Goal: Task Accomplishment & Management: Manage account settings

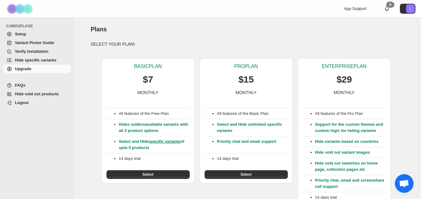
scroll to position [48, 0]
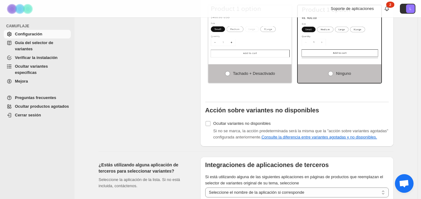
scroll to position [541, 0]
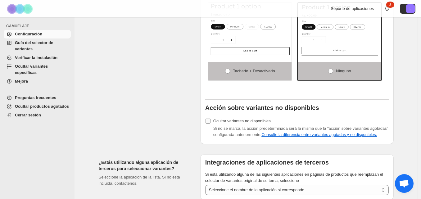
click at [238, 119] on font "Ocultar variantes no disponibles" at bounding box center [241, 121] width 57 height 5
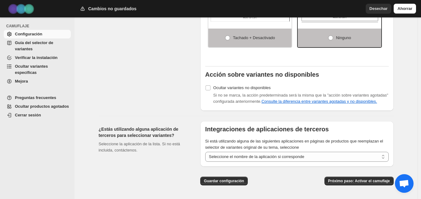
scroll to position [587, 0]
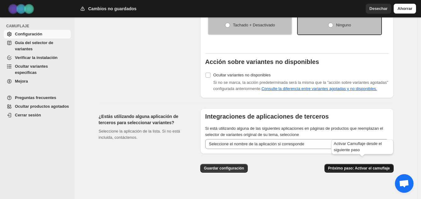
click at [363, 166] on font "Próximo paso: Activar el camuflaje" at bounding box center [359, 168] width 62 height 4
select select "**********"
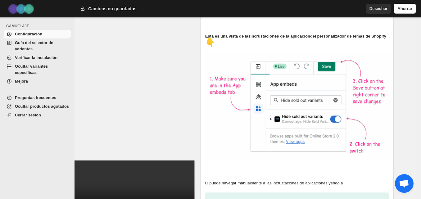
scroll to position [250, 0]
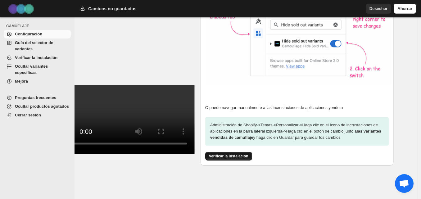
click at [243, 154] on font "Verificar la instalación" at bounding box center [228, 156] width 39 height 4
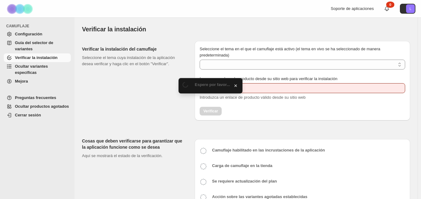
type input "**********"
select select "**********"
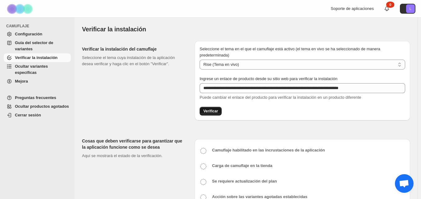
click at [218, 114] on button "Verificar" at bounding box center [211, 111] width 22 height 9
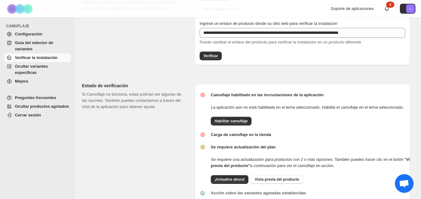
scroll to position [85, 0]
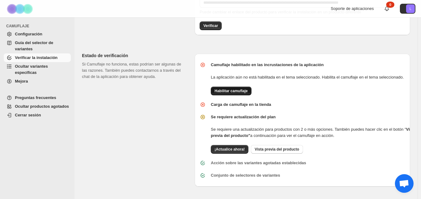
click at [236, 90] on font "Habilitar camuflaje" at bounding box center [231, 91] width 33 height 4
click at [291, 150] on font "Vista previa del producto" at bounding box center [277, 149] width 44 height 4
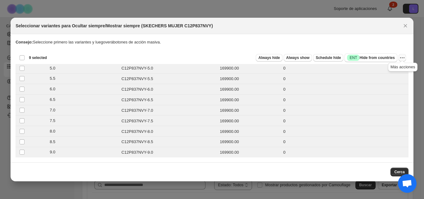
click at [403, 57] on icon "More actions" at bounding box center [402, 58] width 6 height 6
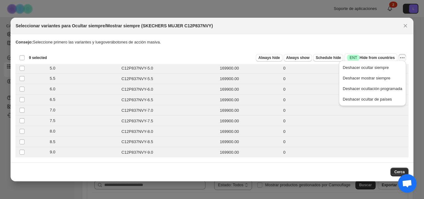
drag, startPoint x: 403, startPoint y: 57, endPoint x: 348, endPoint y: 177, distance: 131.6
click at [349, 177] on div "Seleccionar variantes para Ocultar siempre/Mostrar siempre (SKECHERS MUJER C12P…" at bounding box center [212, 100] width 403 height 164
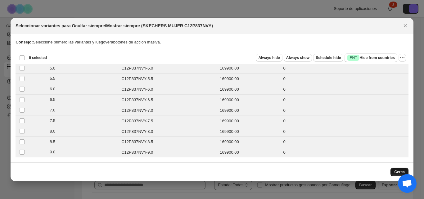
click at [394, 173] on button "Cerca" at bounding box center [400, 172] width 18 height 9
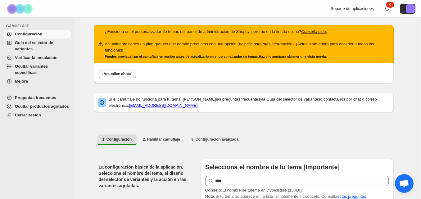
click at [128, 75] on font "¡Actualice ahora!" at bounding box center [117, 74] width 30 height 4
click at [120, 76] on font "¡Actualice ahora!" at bounding box center [117, 74] width 30 height 4
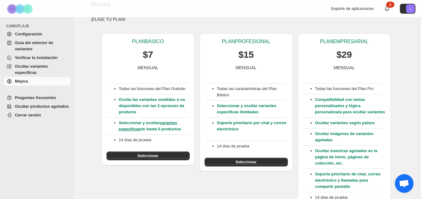
scroll to position [31, 0]
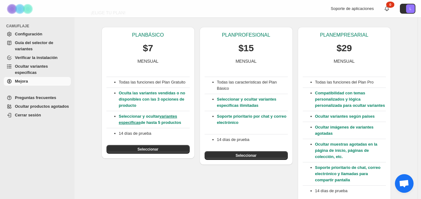
click at [133, 125] on font "variantes específicas" at bounding box center [148, 119] width 58 height 11
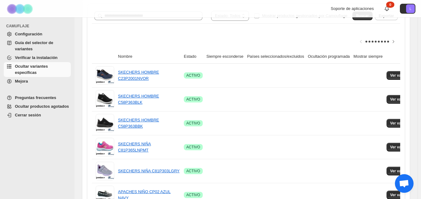
scroll to position [125, 0]
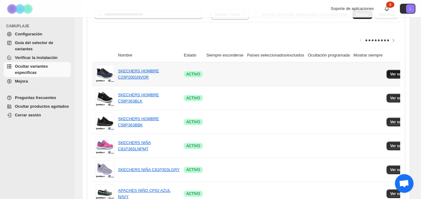
click at [390, 73] on font "Ver variantes" at bounding box center [401, 74] width 23 height 4
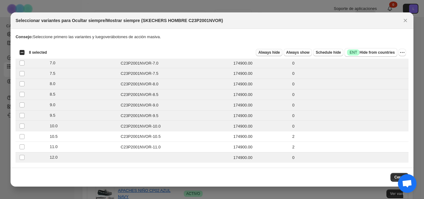
click at [275, 50] on span "Always hide" at bounding box center [268, 52] width 21 height 5
click at [406, 19] on icon "Cerca" at bounding box center [405, 20] width 3 height 3
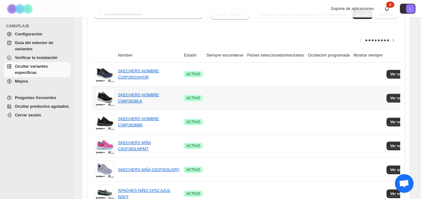
scroll to position [0, 0]
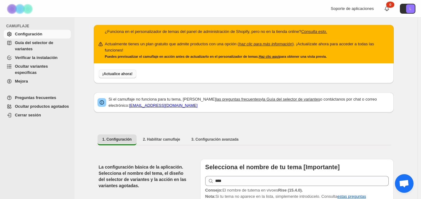
click at [129, 74] on font "¡Actualice ahora!" at bounding box center [117, 74] width 30 height 4
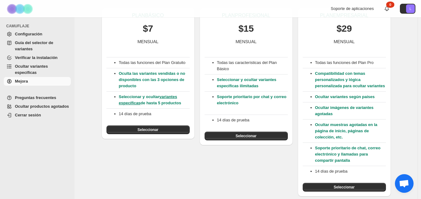
scroll to position [73, 0]
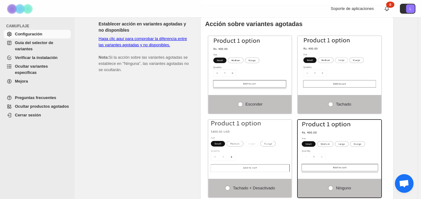
scroll to position [417, 0]
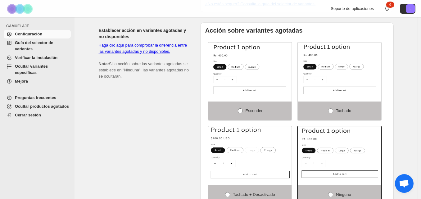
click at [243, 108] on span at bounding box center [240, 110] width 5 height 5
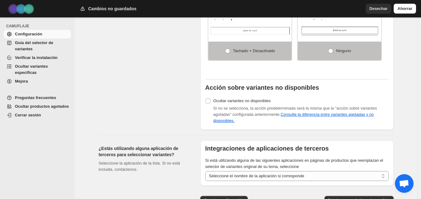
scroll to position [593, 0]
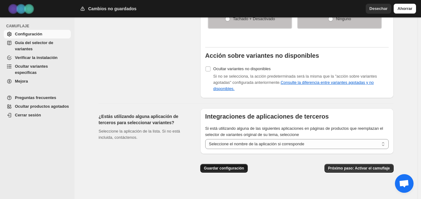
click at [234, 166] on font "Guardar configuración" at bounding box center [224, 168] width 40 height 4
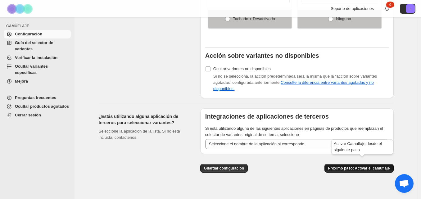
click at [353, 166] on font "Próximo paso: Activar el camuflaje" at bounding box center [359, 168] width 62 height 4
select select "**********"
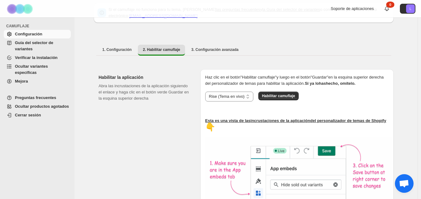
scroll to position [87, 0]
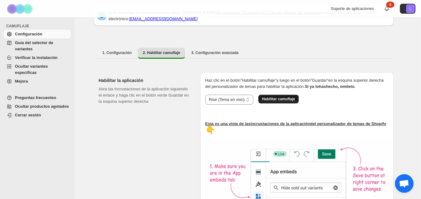
click at [275, 101] on font "Habilitar camuflaje" at bounding box center [278, 99] width 33 height 4
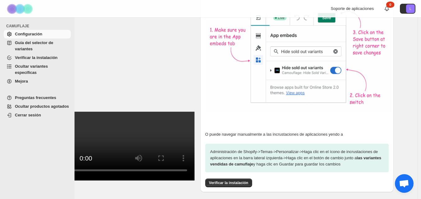
scroll to position [250, 0]
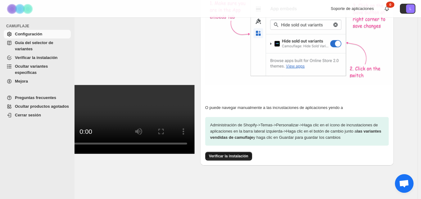
click at [236, 156] on font "Verificar la instalación" at bounding box center [228, 156] width 39 height 4
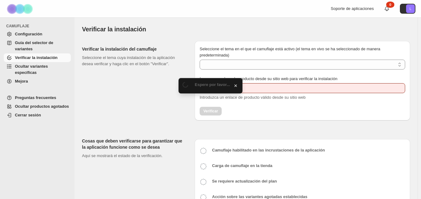
type input "**********"
select select "**********"
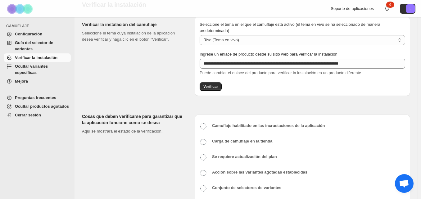
scroll to position [39, 0]
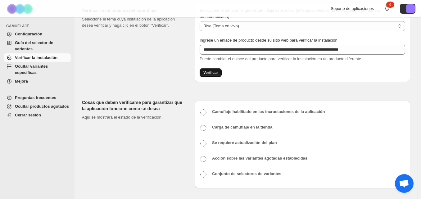
click at [211, 70] on button "Verificar" at bounding box center [211, 72] width 22 height 9
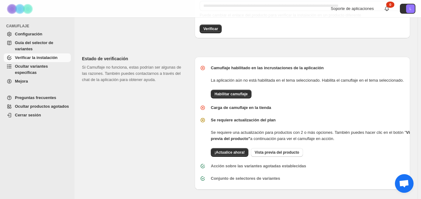
scroll to position [85, 0]
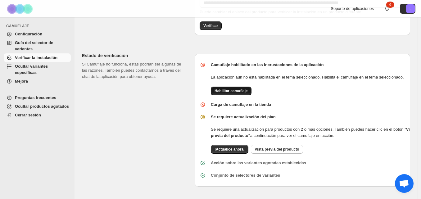
click at [242, 90] on font "Habilitar camuflaje" at bounding box center [231, 91] width 33 height 4
click at [232, 149] on font "¡Actualice ahora!" at bounding box center [230, 149] width 30 height 4
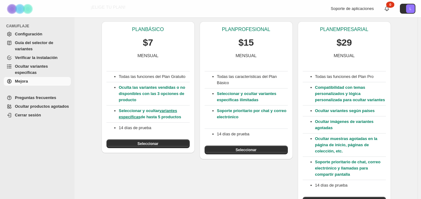
scroll to position [39, 0]
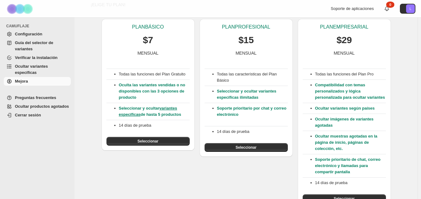
click at [421, 87] on html "Saltar al contenido Soporte de aplicaciones 0 L CAMUFLAJE Configuración Guía de…" at bounding box center [210, 60] width 421 height 199
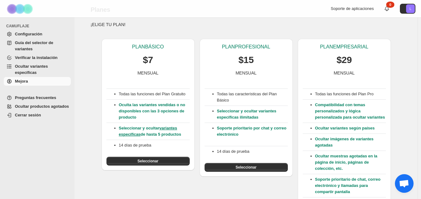
scroll to position [24, 0]
